Goal: Task Accomplishment & Management: Use online tool/utility

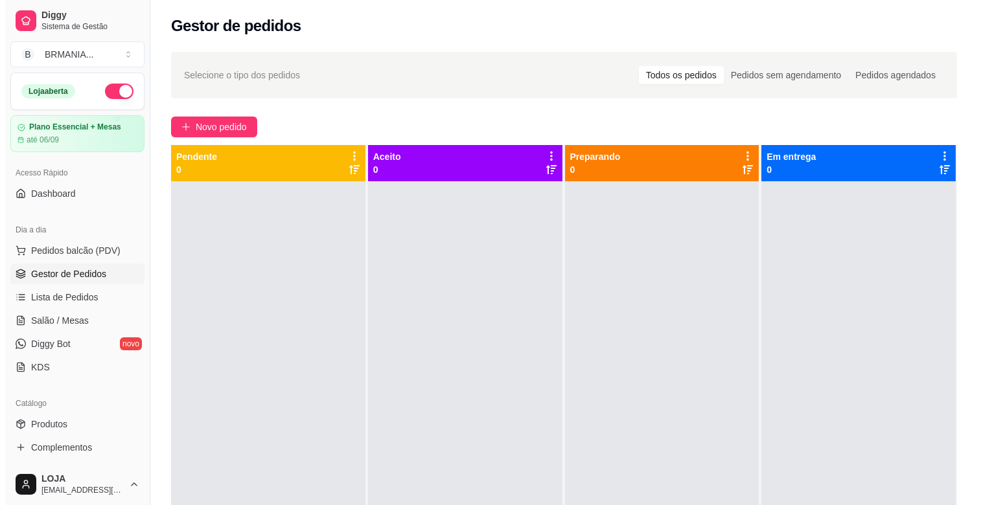
scroll to position [152, 0]
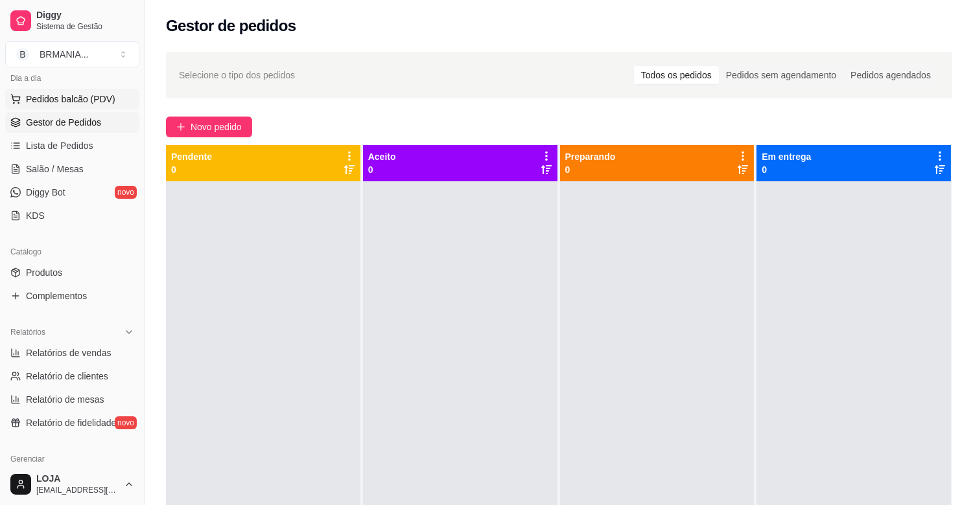
click at [48, 100] on span "Pedidos balcão (PDV)" at bounding box center [70, 99] width 89 height 13
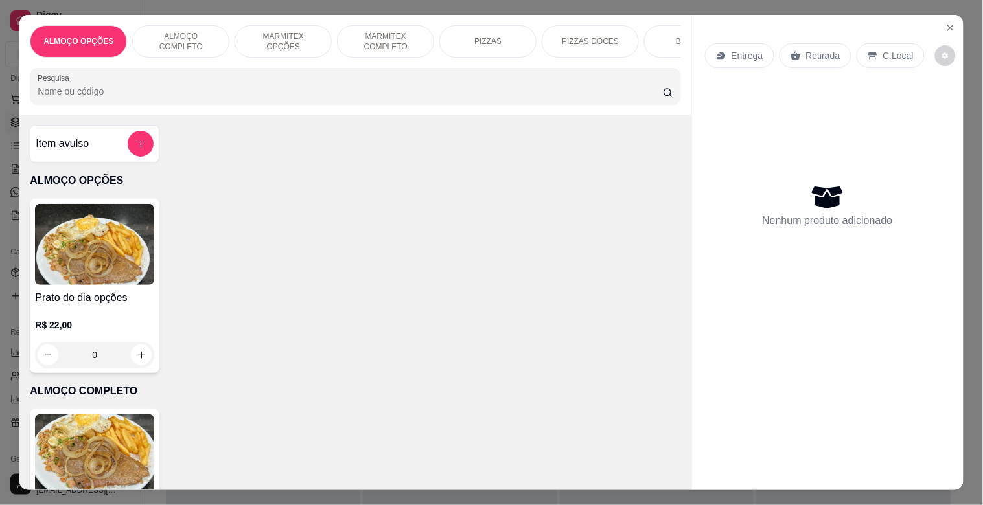
click at [645, 34] on div "BEBIDAS" at bounding box center [692, 41] width 97 height 32
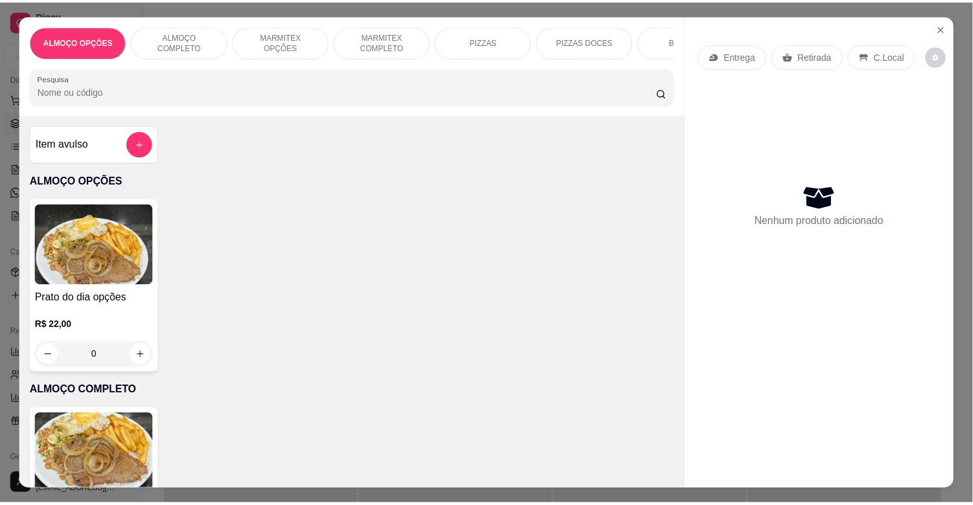
scroll to position [31, 0]
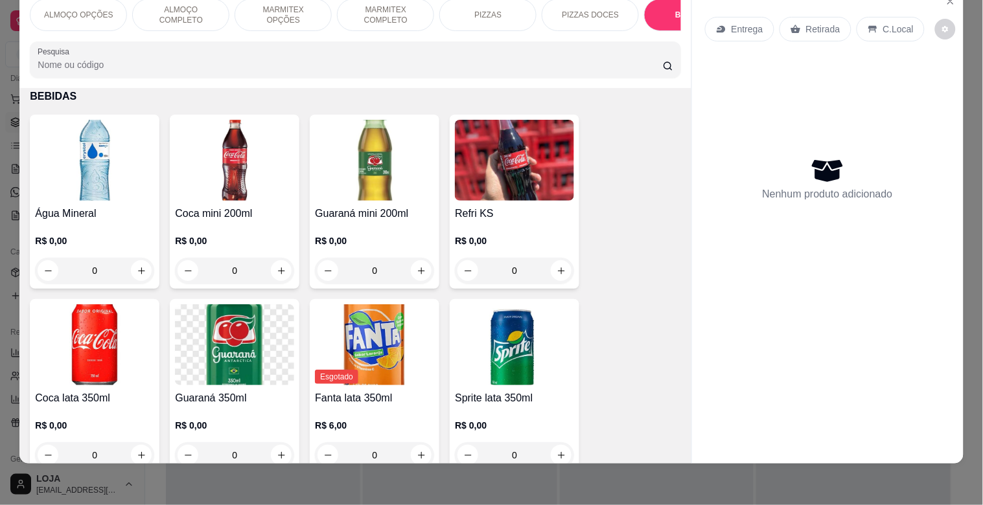
click at [85, 164] on img at bounding box center [94, 160] width 119 height 81
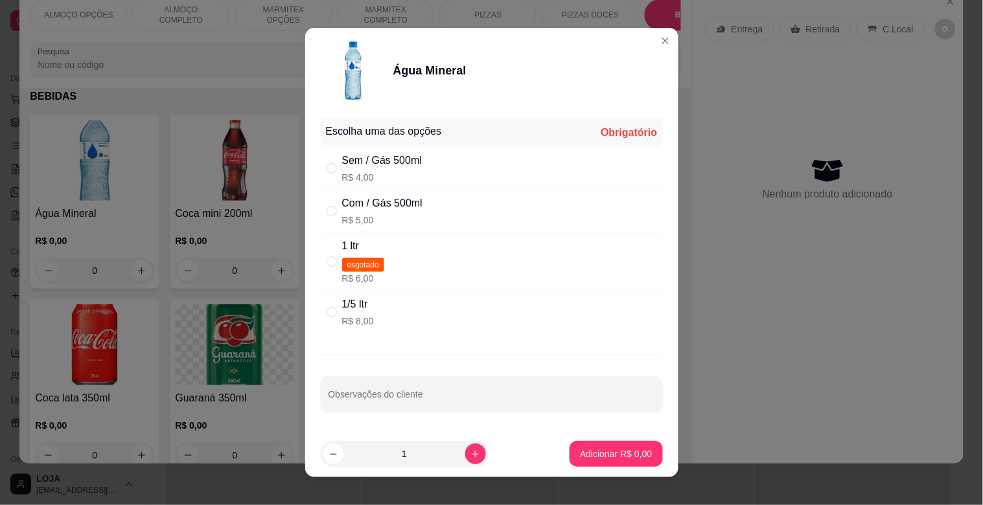
click at [379, 172] on p "R$ 4,00" at bounding box center [382, 177] width 80 height 13
radio input "true"
click at [612, 458] on p "Adicionar R$ 4,00" at bounding box center [616, 454] width 72 height 13
type input "1"
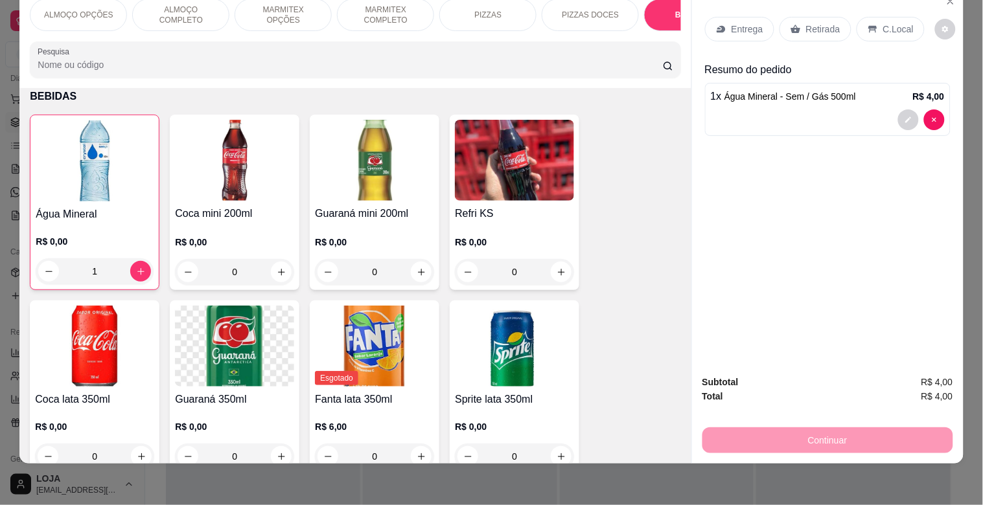
click at [821, 23] on p "Retirada" at bounding box center [823, 29] width 34 height 13
click at [794, 17] on div "Retirada" at bounding box center [815, 29] width 72 height 25
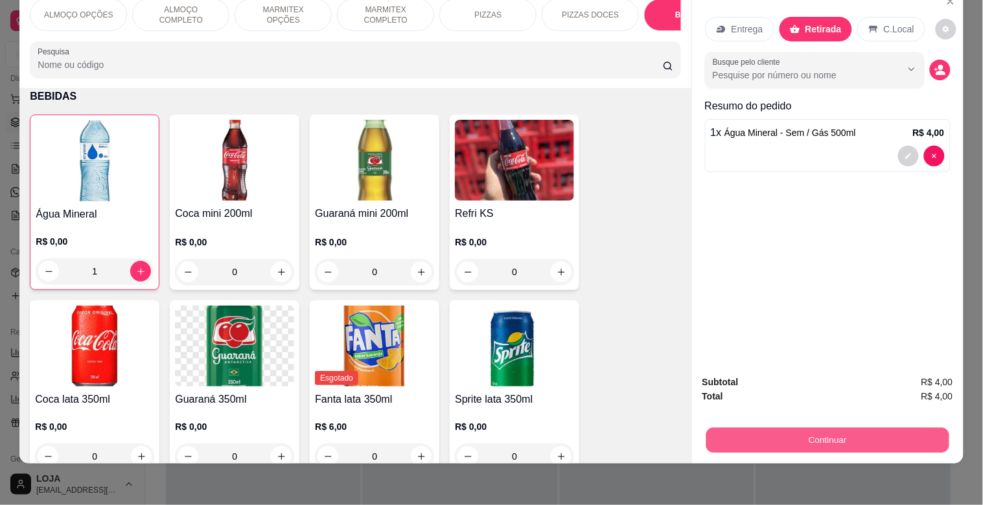
click at [875, 435] on button "Continuar" at bounding box center [827, 440] width 243 height 25
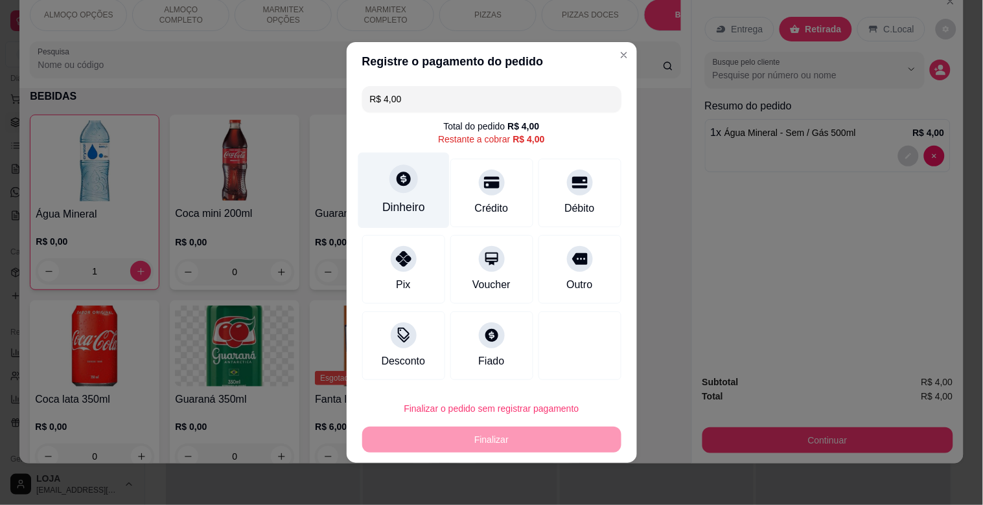
click at [395, 205] on div "Dinheiro" at bounding box center [403, 207] width 43 height 17
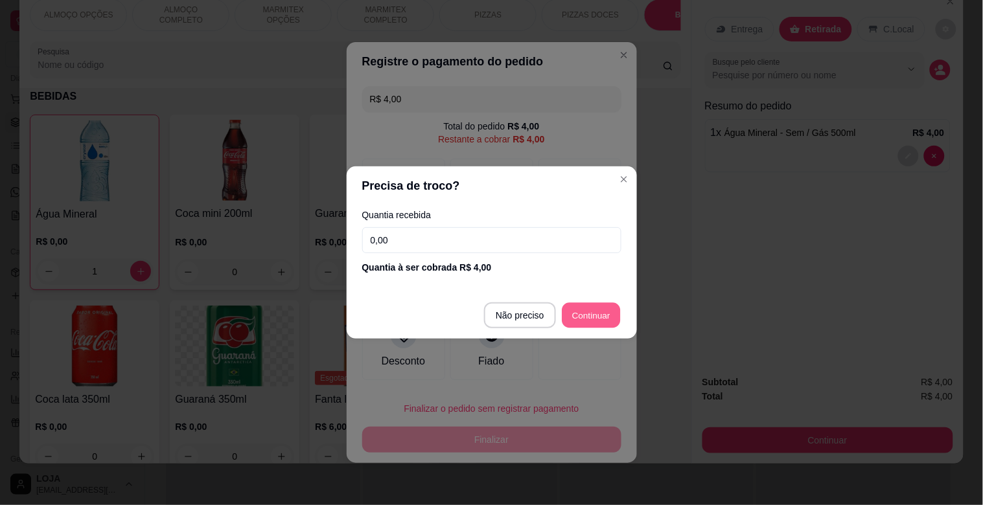
type input "R$ 0,00"
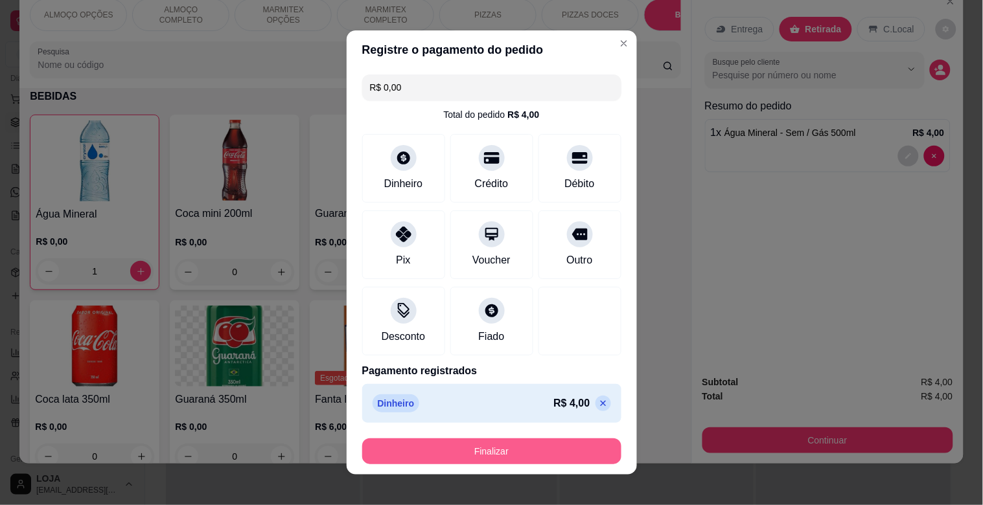
click at [553, 442] on button "Finalizar" at bounding box center [491, 452] width 259 height 26
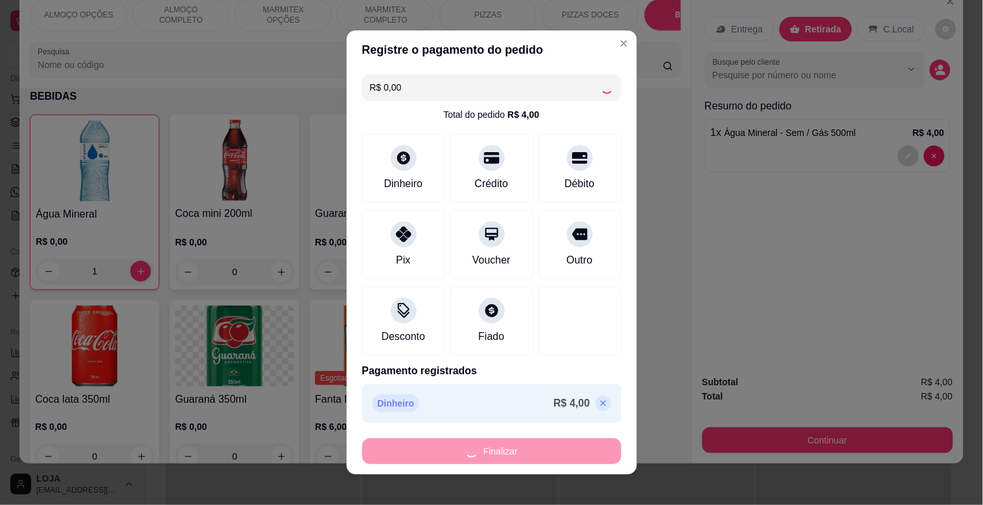
type input "0"
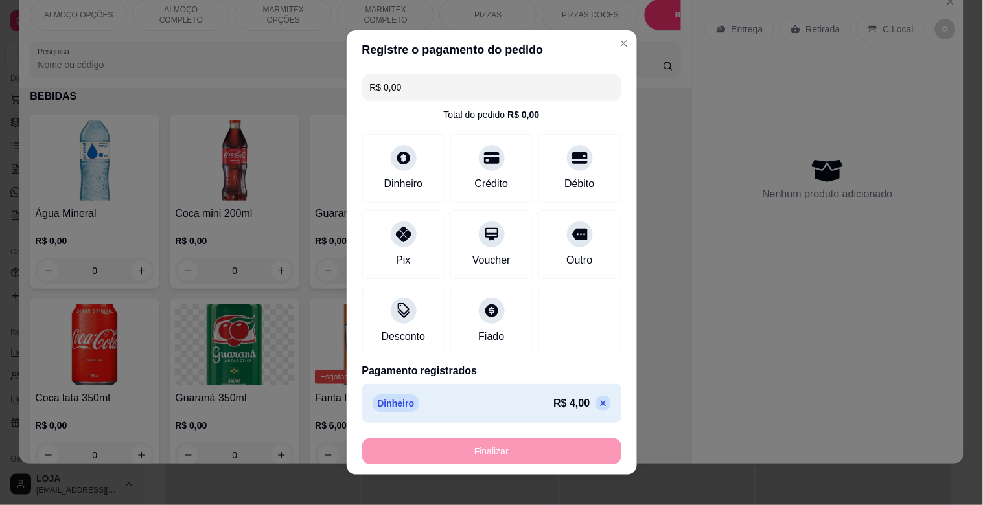
type input "-R$ 4,00"
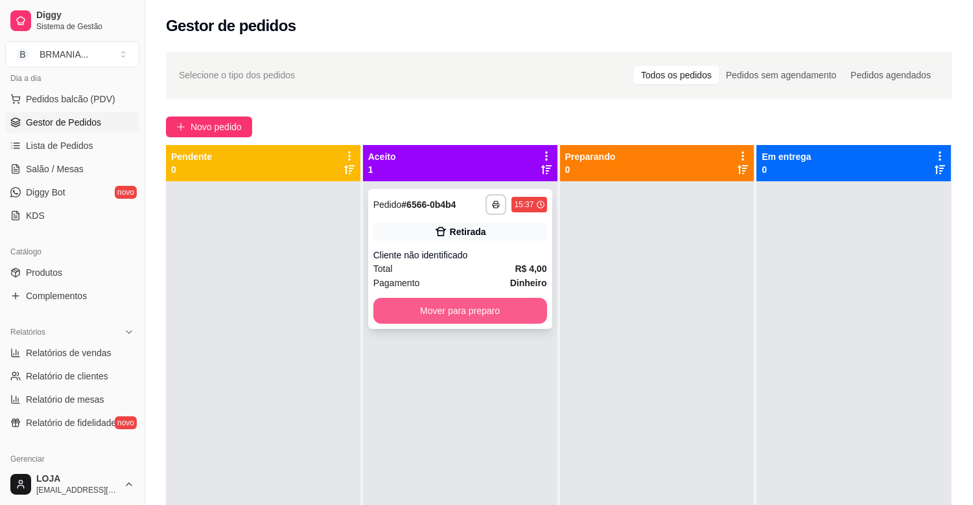
click at [478, 313] on button "Mover para preparo" at bounding box center [460, 311] width 174 height 26
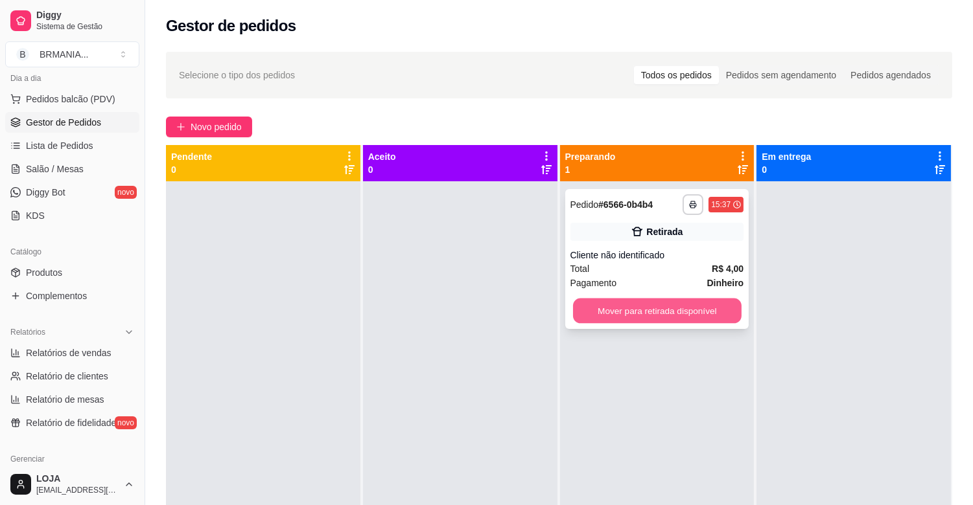
click at [579, 311] on button "Mover para retirada disponível" at bounding box center [657, 311] width 168 height 25
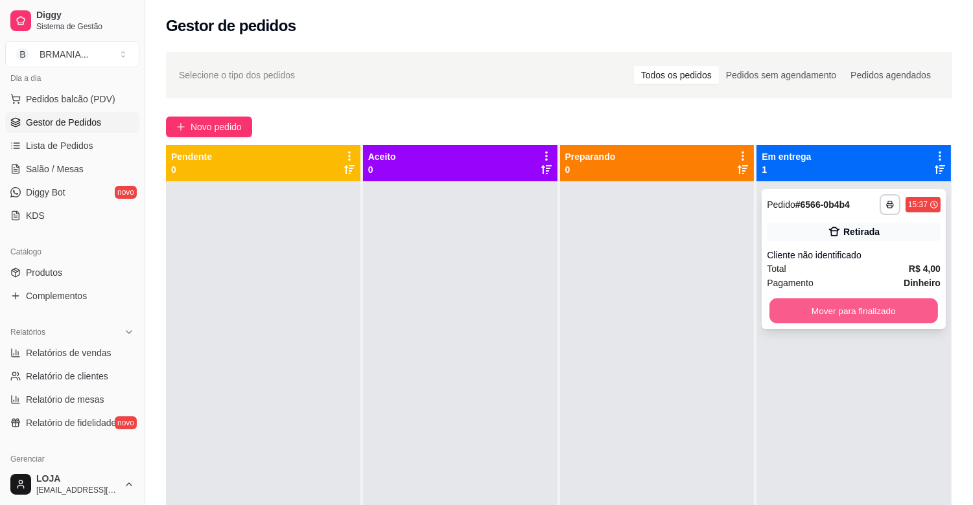
click at [774, 311] on button "Mover para finalizado" at bounding box center [853, 311] width 168 height 25
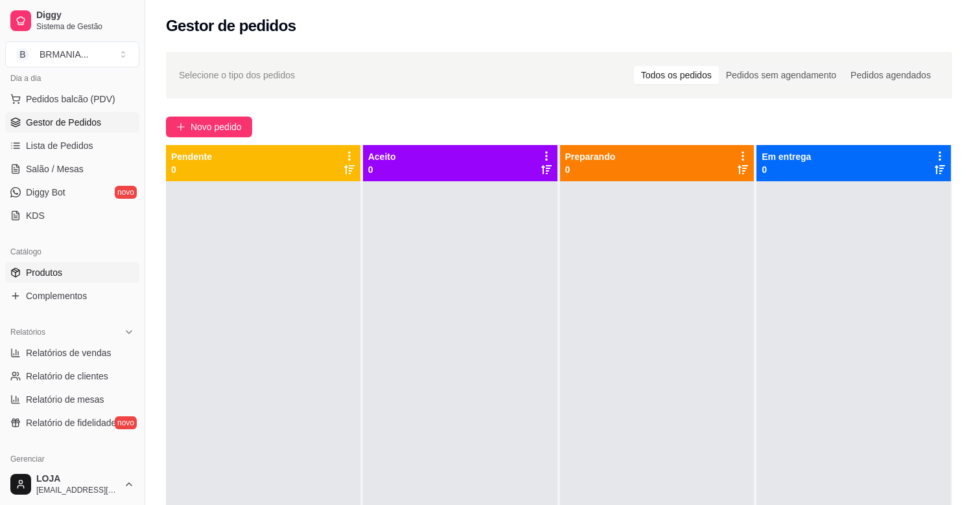
click at [111, 281] on link "Produtos" at bounding box center [72, 272] width 134 height 21
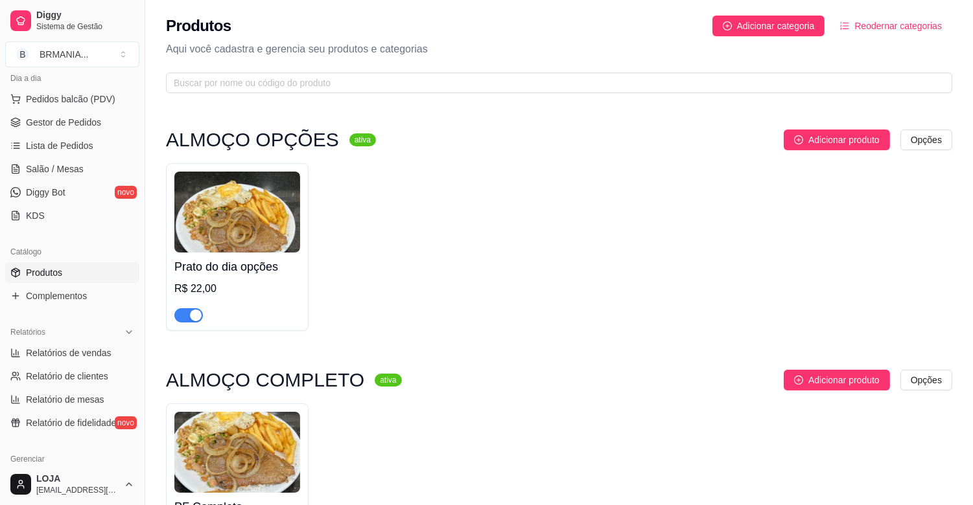
click at [186, 321] on span "button" at bounding box center [188, 315] width 29 height 14
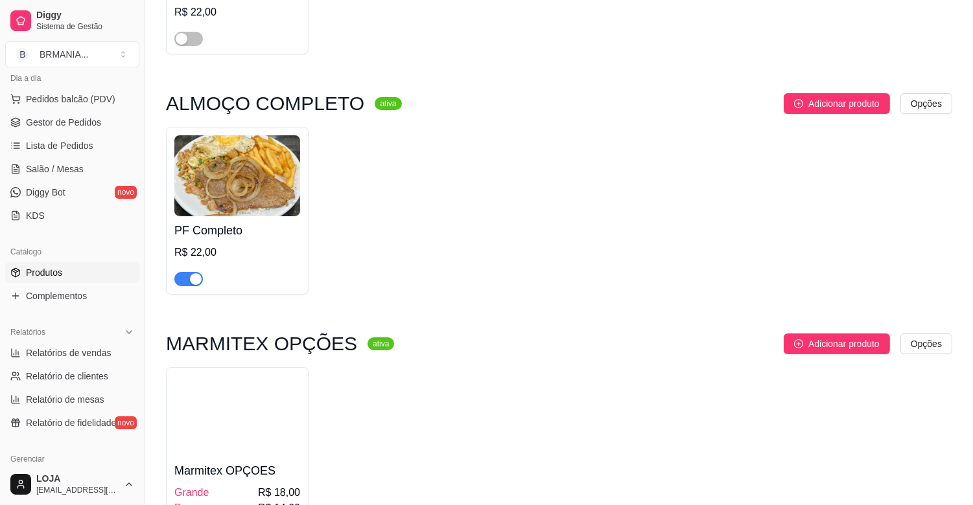
scroll to position [332, 0]
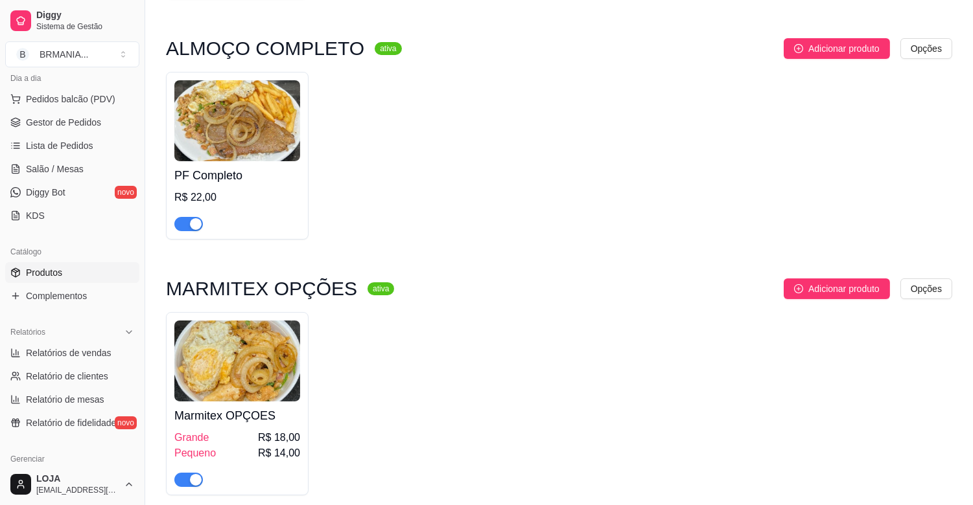
click at [183, 228] on span "button" at bounding box center [188, 224] width 29 height 14
click at [175, 476] on span "button" at bounding box center [188, 480] width 29 height 14
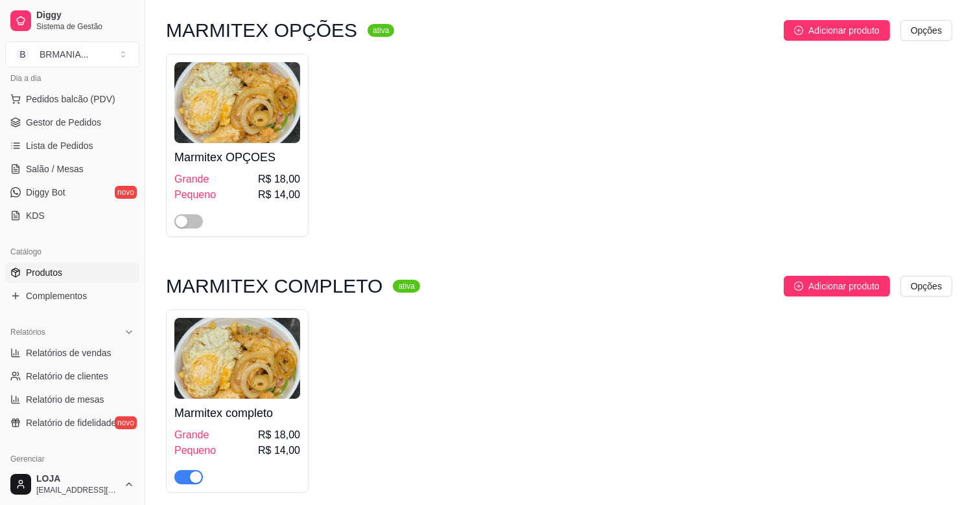
scroll to position [904, 0]
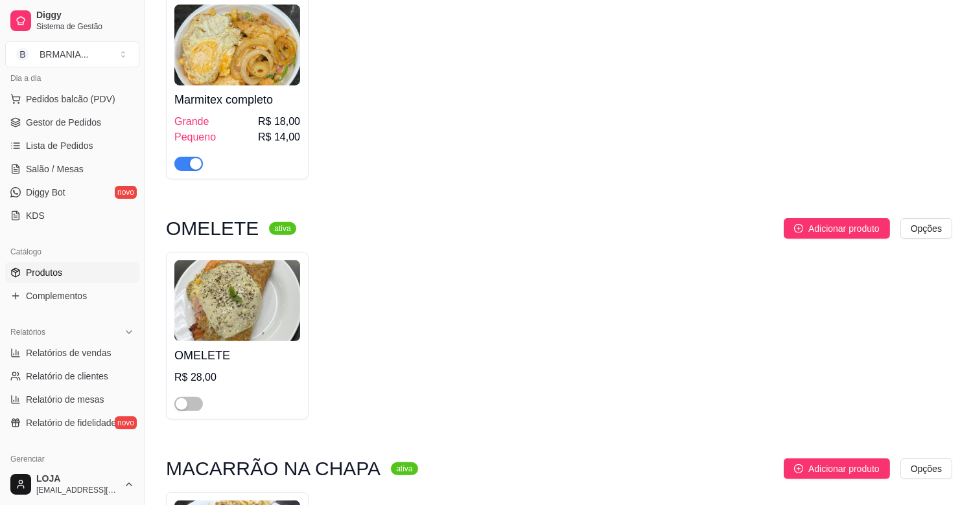
click at [185, 171] on span "button" at bounding box center [188, 164] width 29 height 14
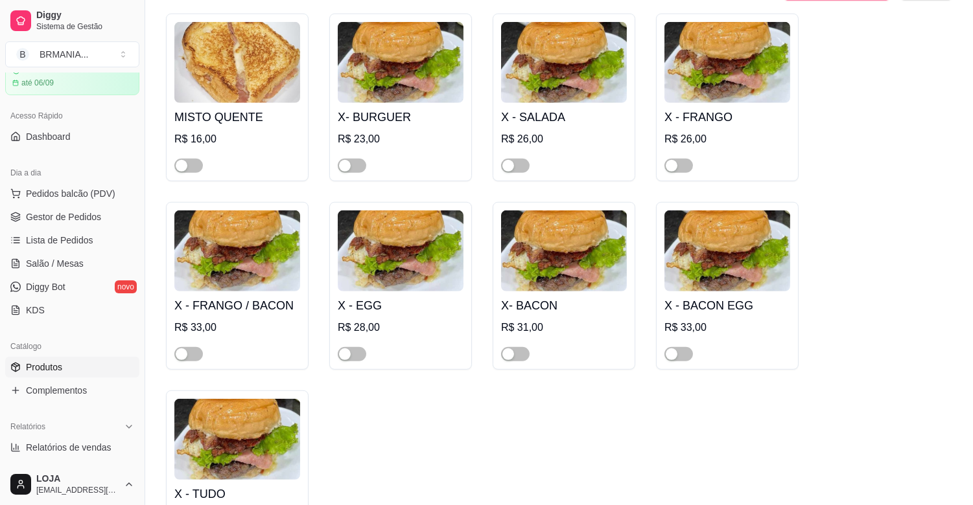
scroll to position [1623, 0]
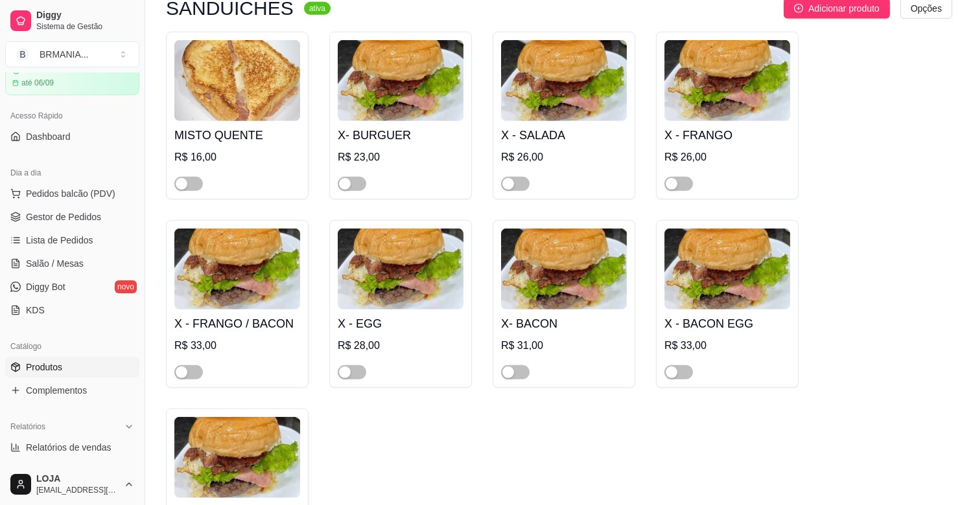
drag, startPoint x: 971, startPoint y: 78, endPoint x: 970, endPoint y: 71, distance: 6.5
drag, startPoint x: 970, startPoint y: 71, endPoint x: 969, endPoint y: 61, distance: 10.4
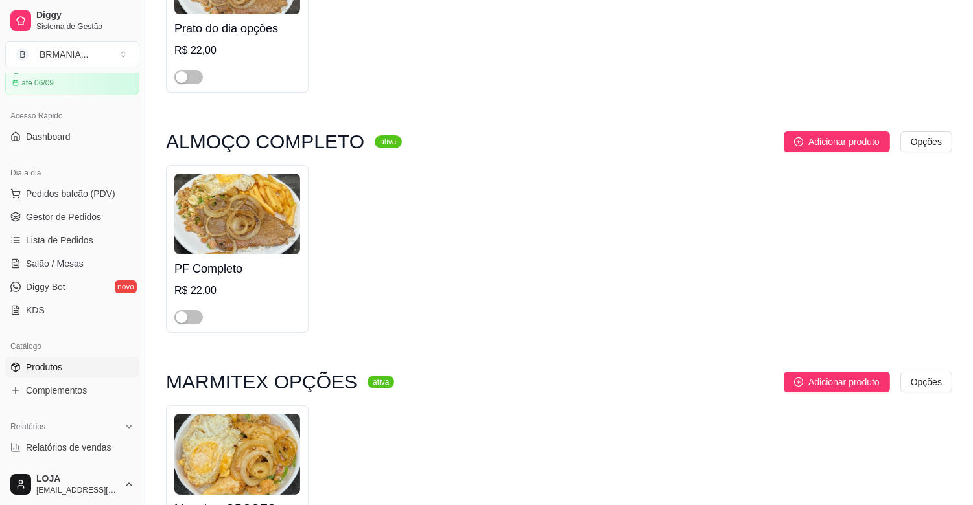
scroll to position [0, 0]
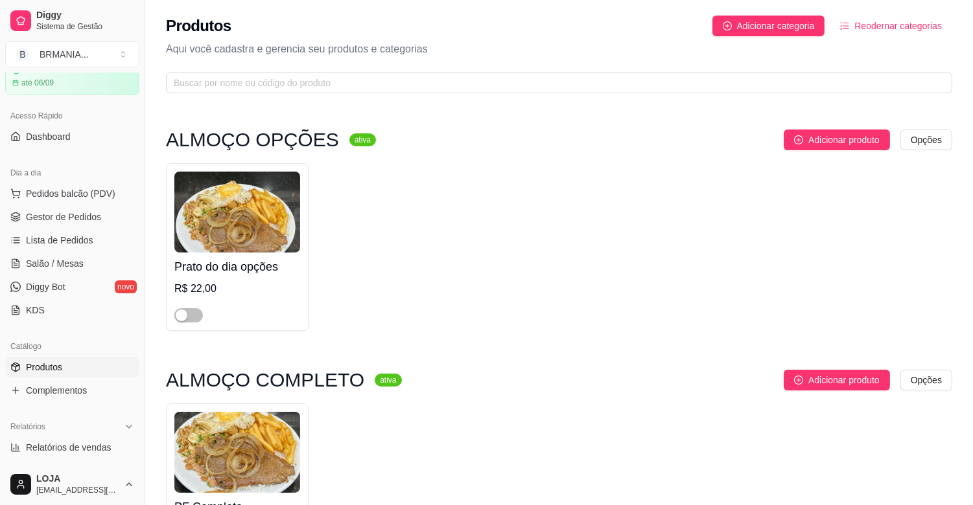
drag, startPoint x: 145, startPoint y: 128, endPoint x: 128, endPoint y: 139, distance: 20.7
click at [144, 125] on button "Toggle Sidebar" at bounding box center [144, 252] width 10 height 505
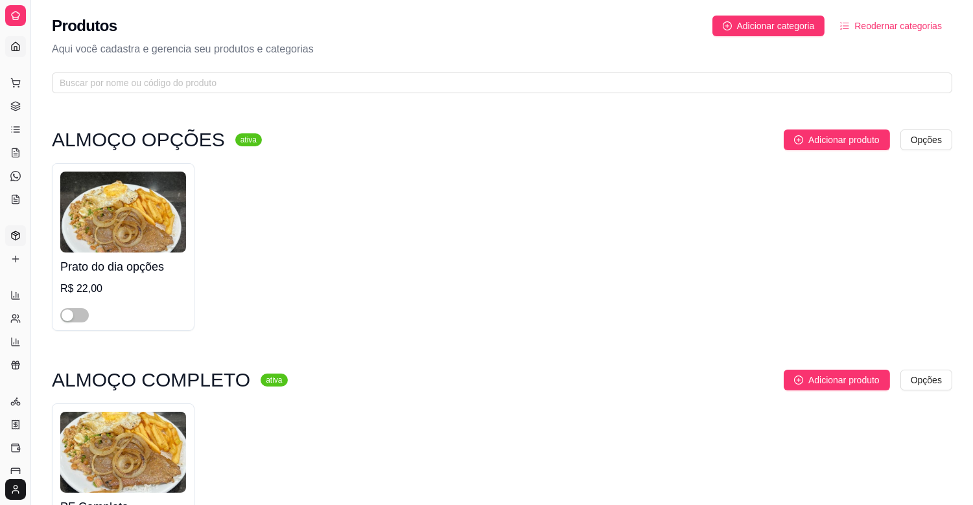
click at [8, 47] on link "Dashboard" at bounding box center [15, 46] width 21 height 21
